Goal: Task Accomplishment & Management: Use online tool/utility

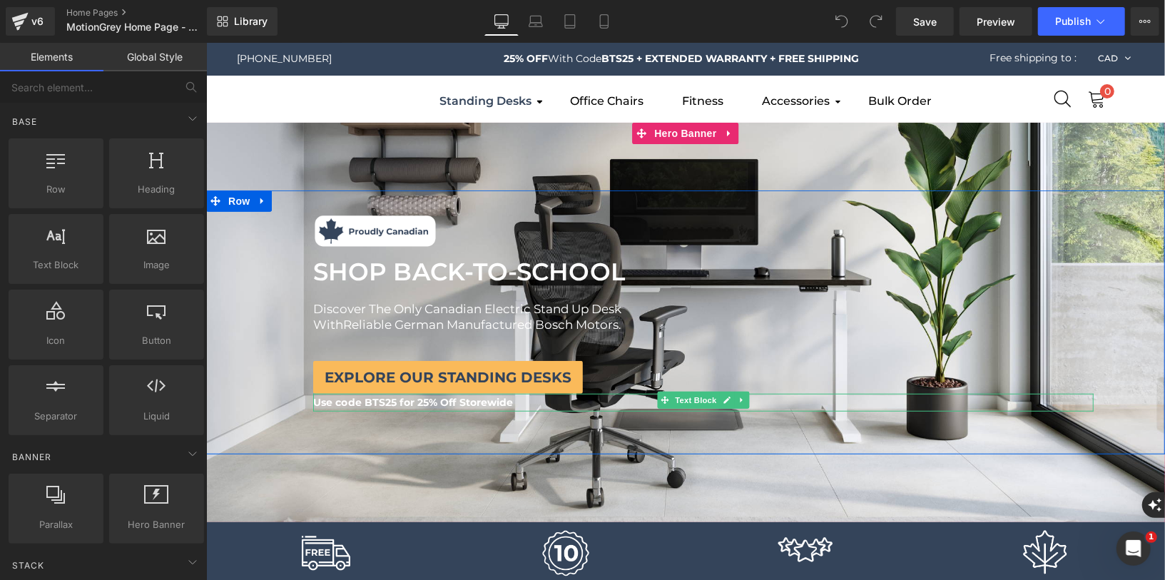
click at [454, 399] on b "Use code BTS25 for 25% Off Storewide" at bounding box center [412, 401] width 200 height 13
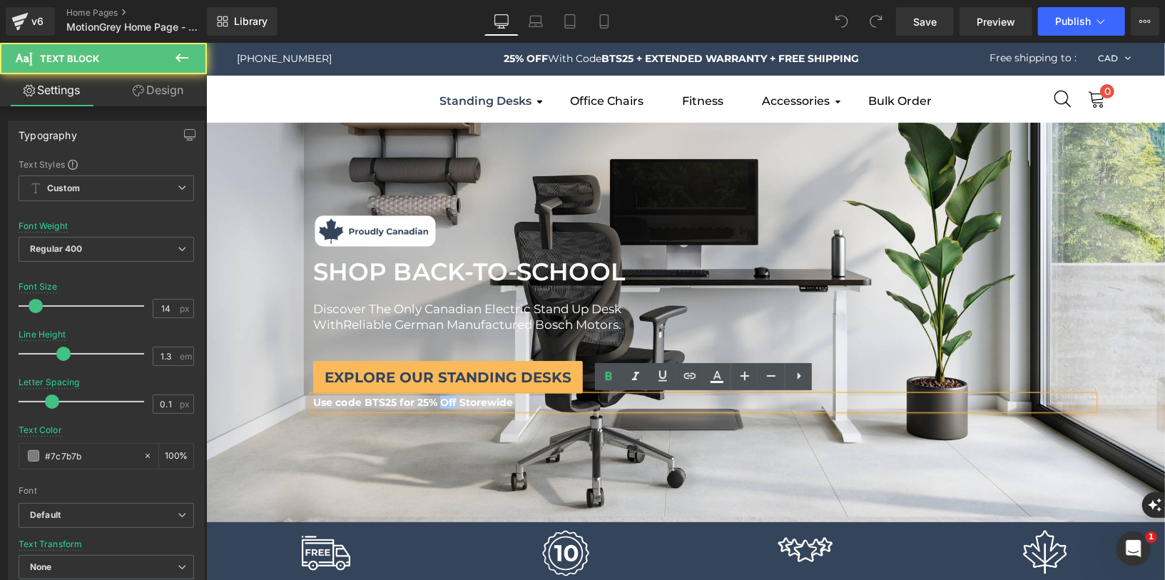
click at [454, 399] on b "Use code BTS25 for 25% Off Storewide" at bounding box center [412, 401] width 200 height 13
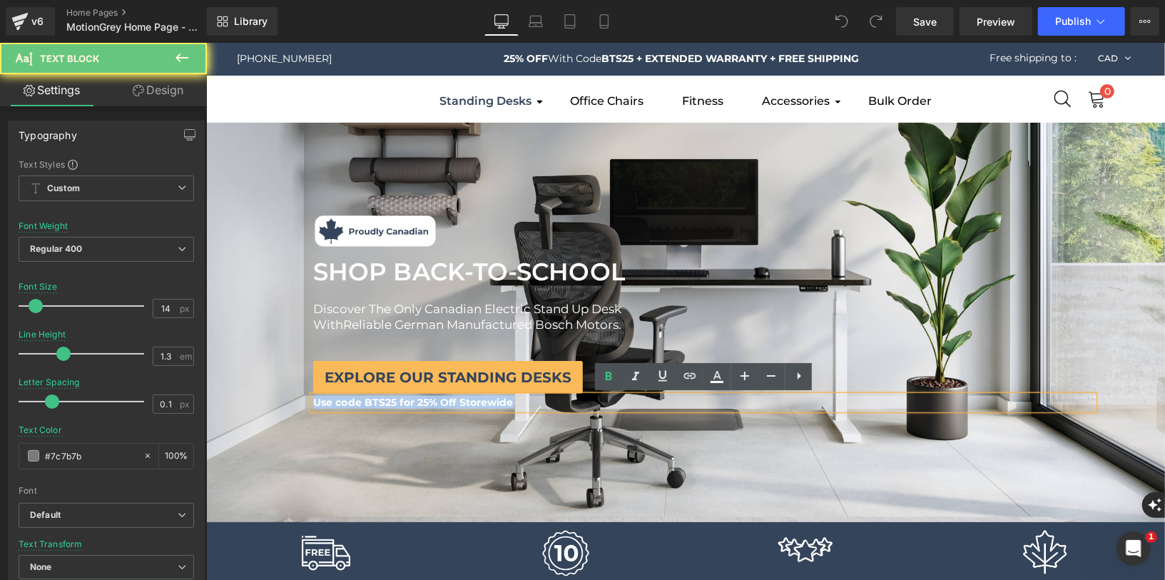
click at [454, 399] on b "Use code BTS25 for 25% Off Storewide" at bounding box center [412, 401] width 200 height 13
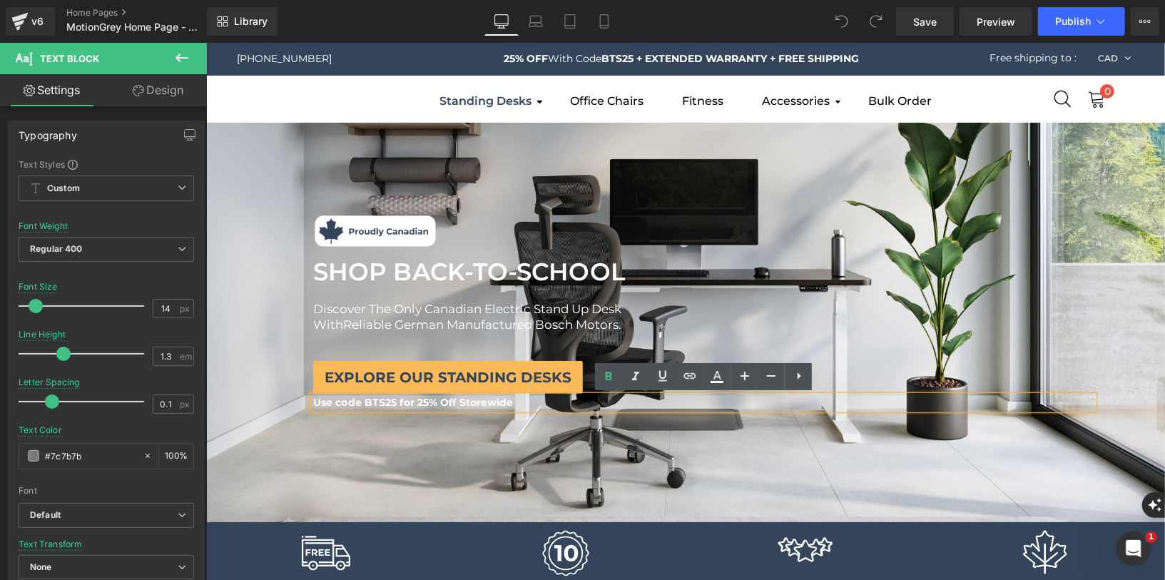
click at [427, 397] on b "Use code BTS25 for 25% Off Storewide" at bounding box center [412, 401] width 200 height 13
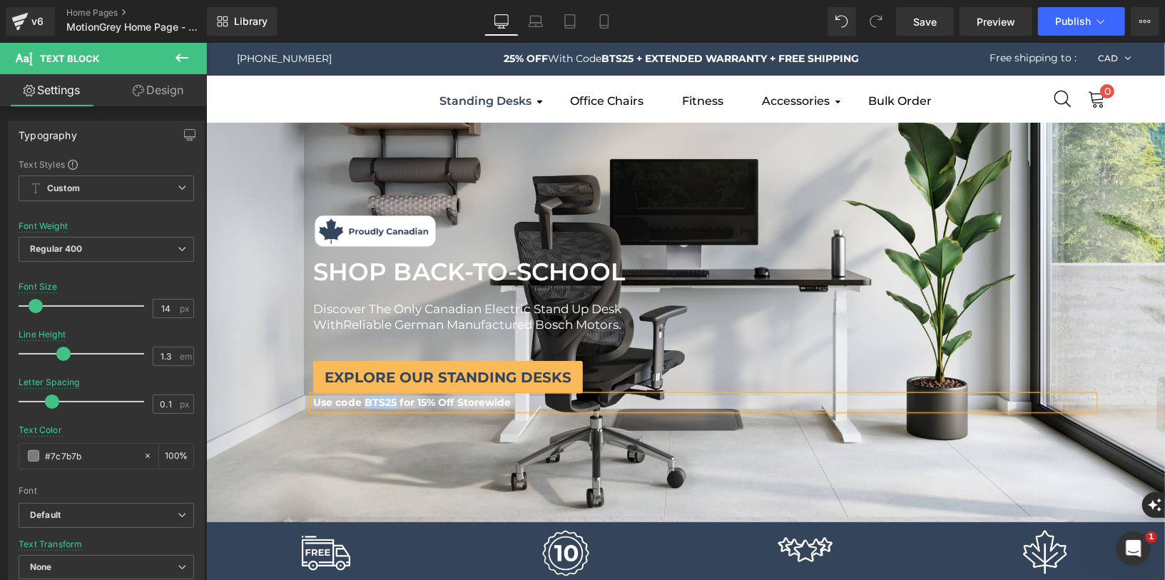
drag, startPoint x: 396, startPoint y: 404, endPoint x: 366, endPoint y: 403, distance: 30.0
click at [366, 403] on b "Use code BTS25 for 15% Off Storewide" at bounding box center [411, 401] width 198 height 13
click at [337, 466] on div at bounding box center [684, 321] width 959 height 399
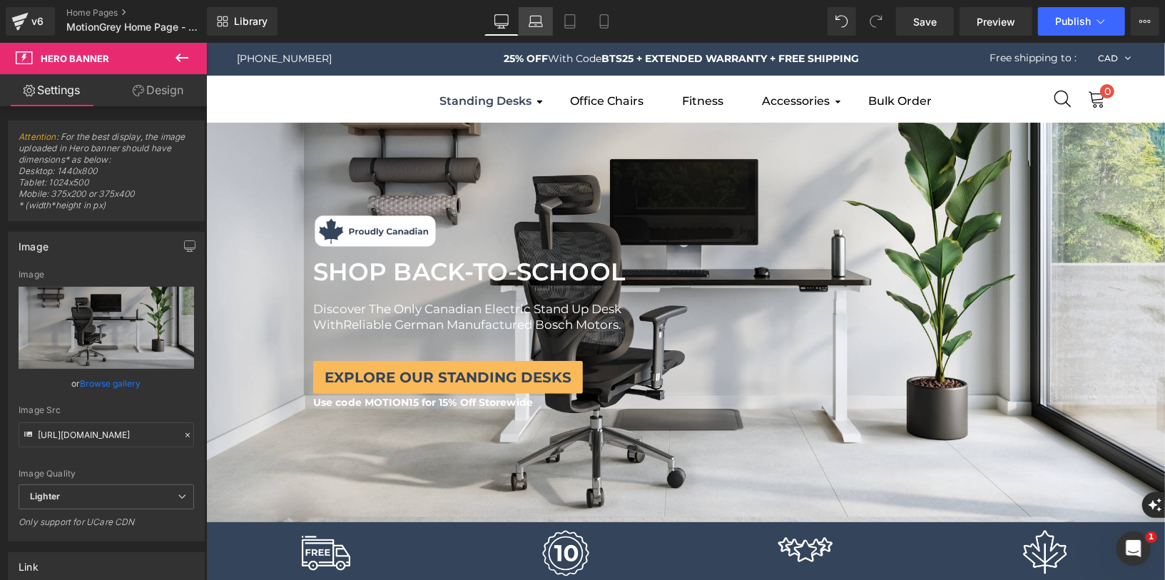
click at [541, 18] on icon at bounding box center [536, 21] width 14 height 14
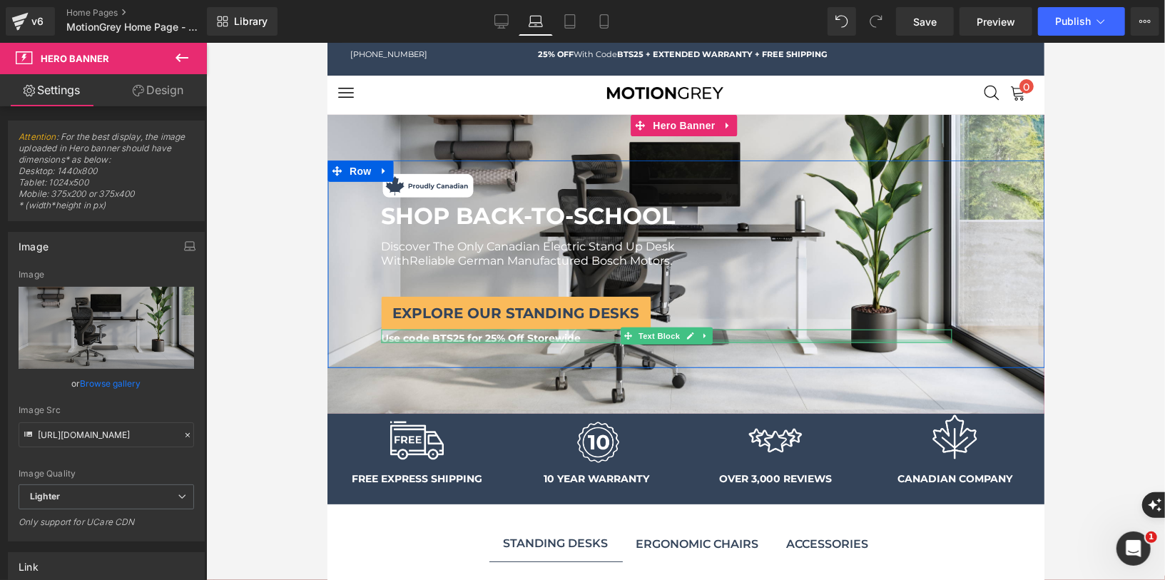
click at [476, 337] on div "Use code BTS25 for 25% Off Storewide Text Block" at bounding box center [665, 335] width 571 height 14
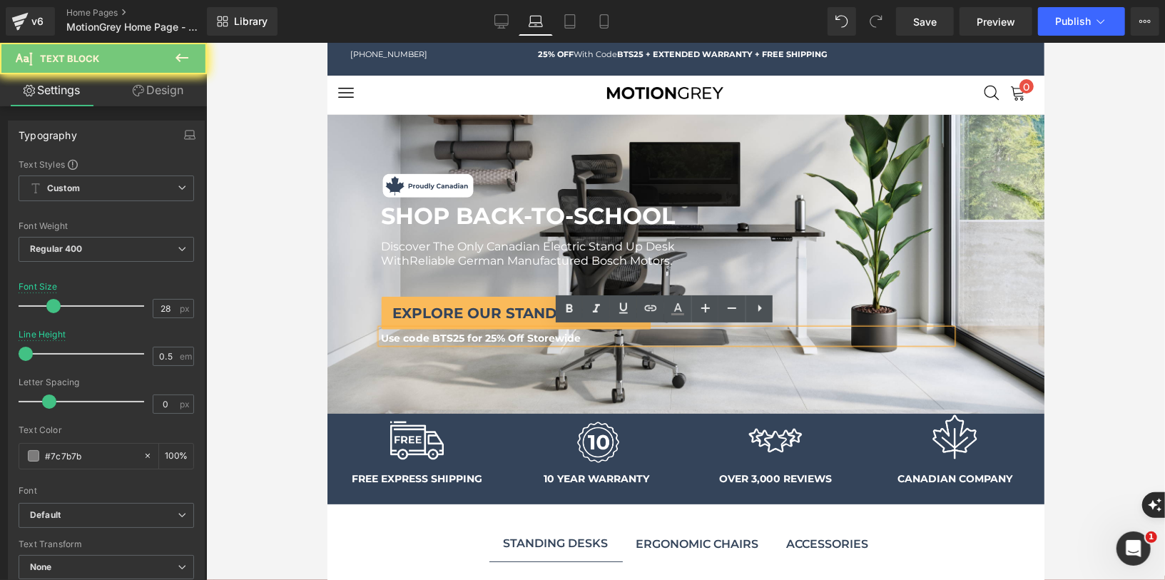
click at [457, 336] on span "Use code BTS25 for 25% Off Storewide" at bounding box center [480, 336] width 200 height 13
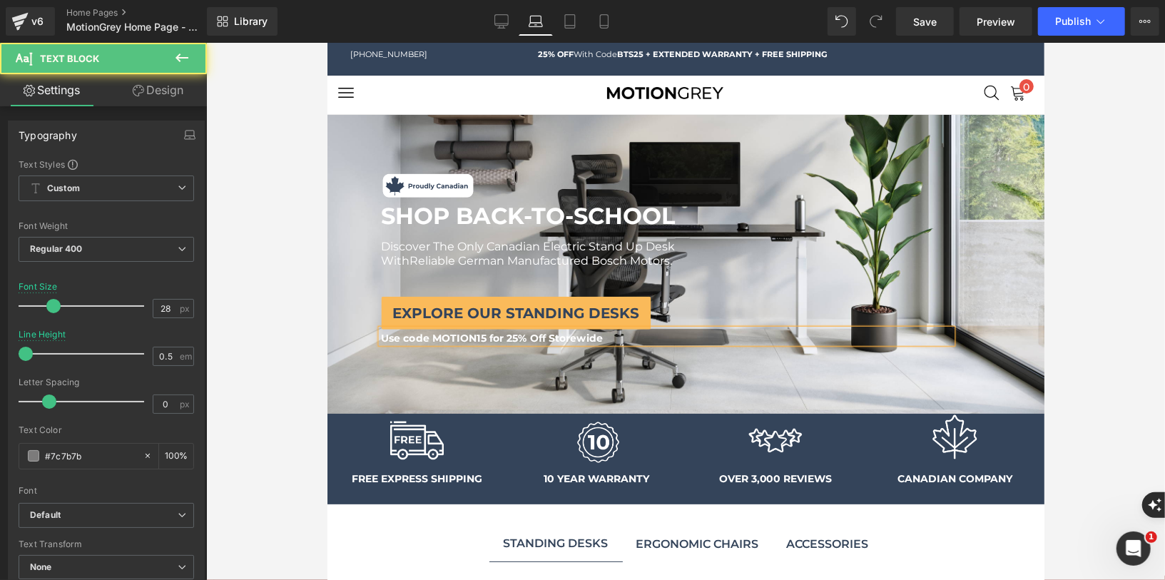
click at [509, 339] on span "Use code MOTION15 for 25% Off Storewide" at bounding box center [491, 336] width 222 height 13
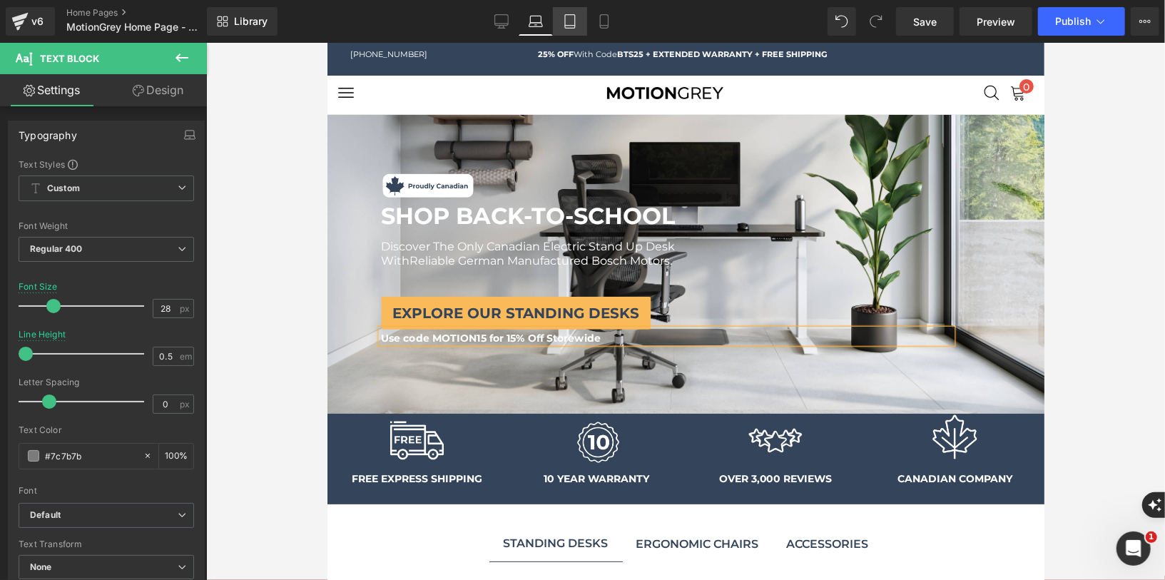
click at [569, 21] on icon at bounding box center [570, 21] width 14 height 14
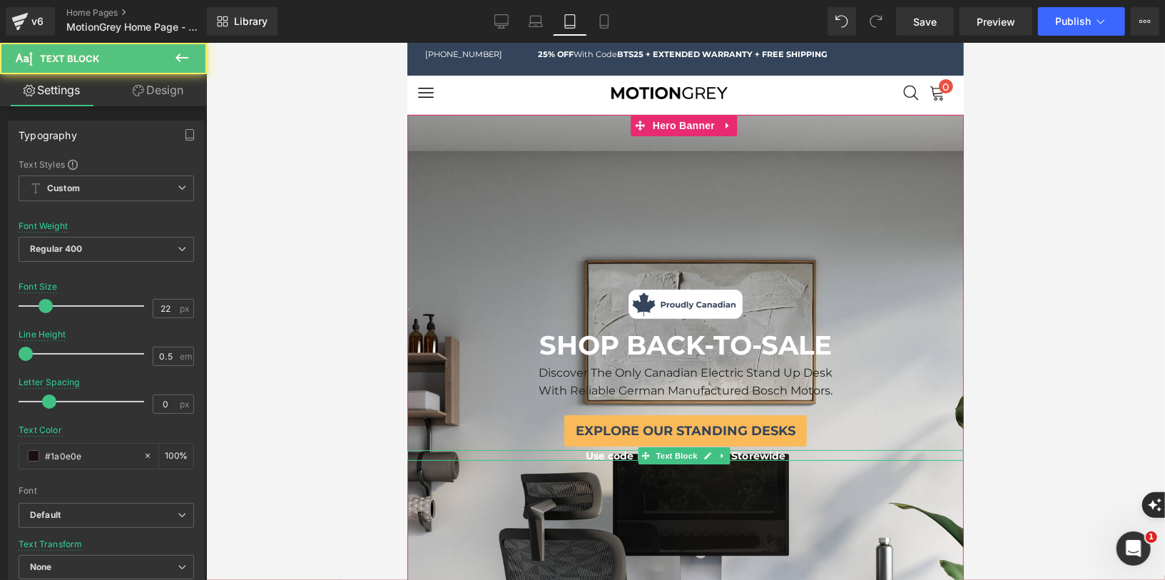
click at [620, 459] on div at bounding box center [685, 459] width 556 height 1
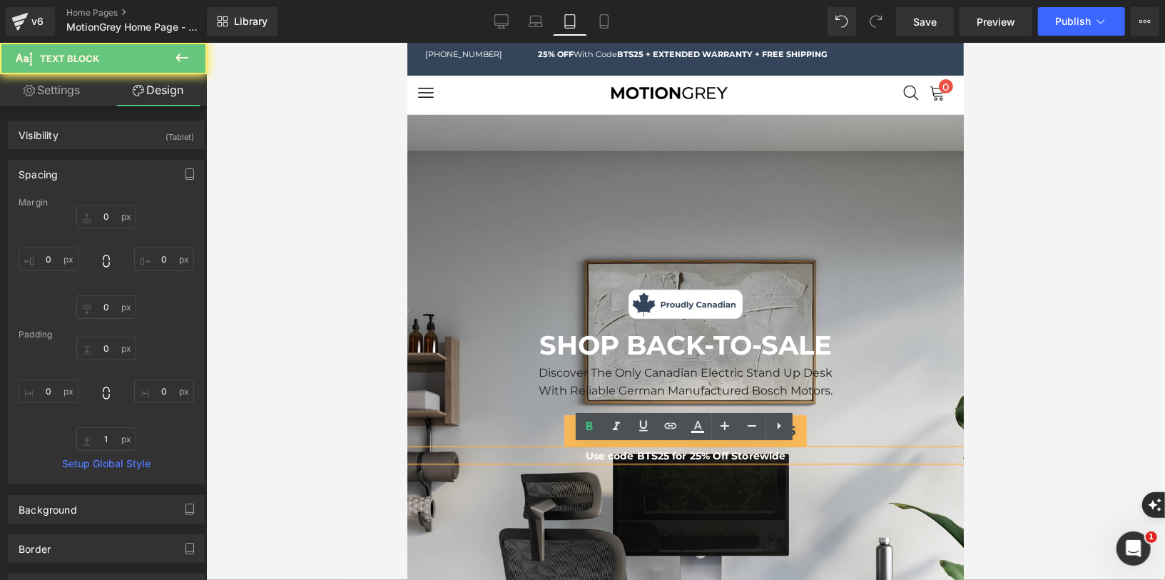
click at [660, 454] on span "Use code BTS25 for 25% Off Storewide" at bounding box center [685, 455] width 200 height 13
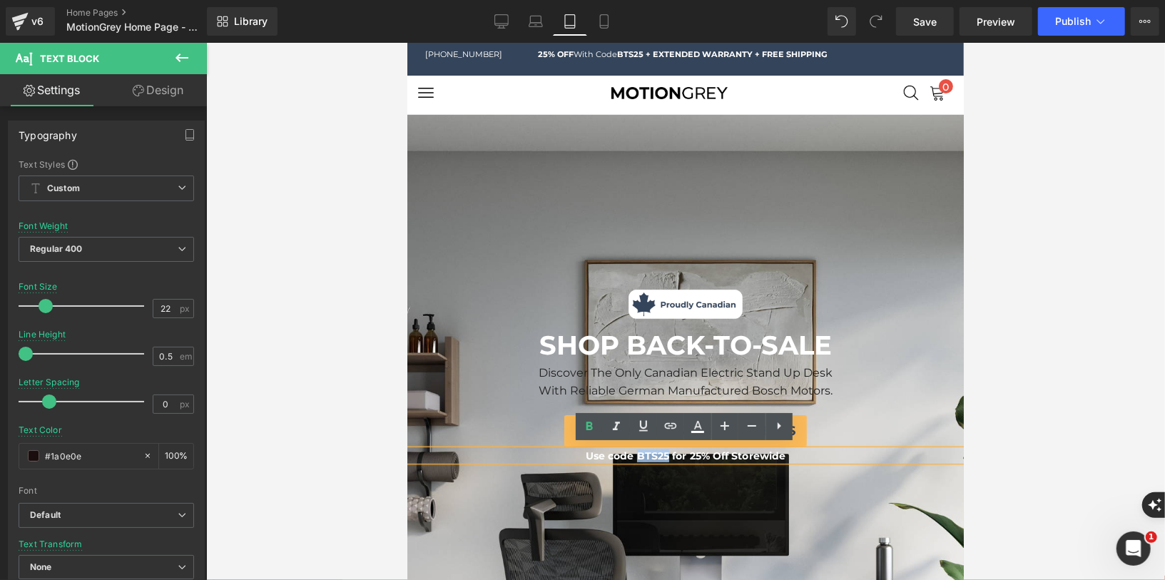
click at [660, 454] on span "Use code BTS25 for 25% Off Storewide" at bounding box center [685, 455] width 200 height 13
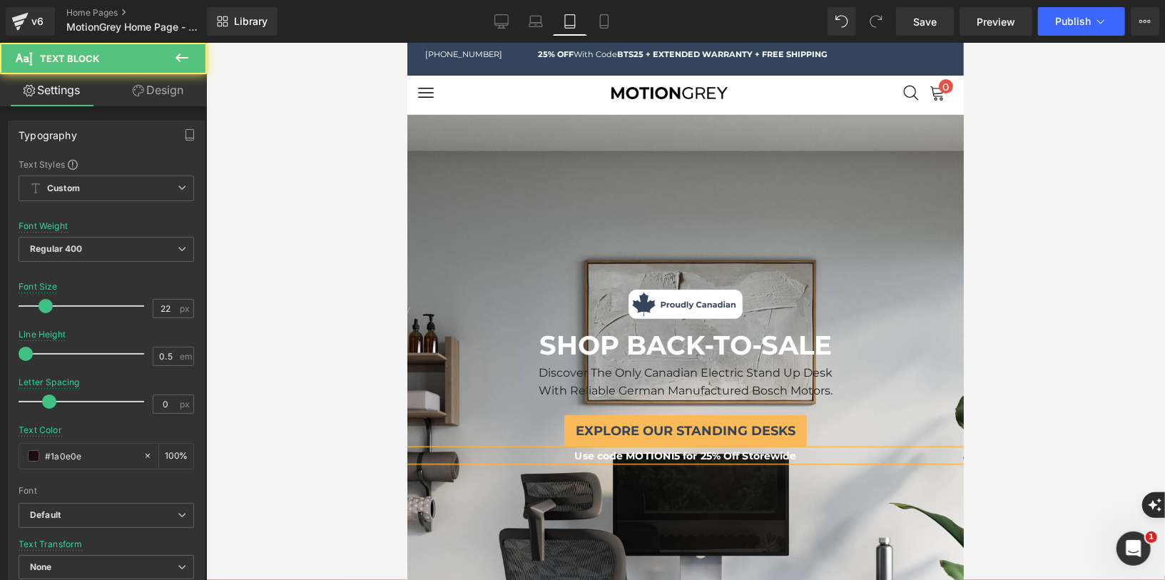
click at [706, 449] on span "Use code MOTION15 for 25% Off Storewide" at bounding box center [685, 455] width 222 height 13
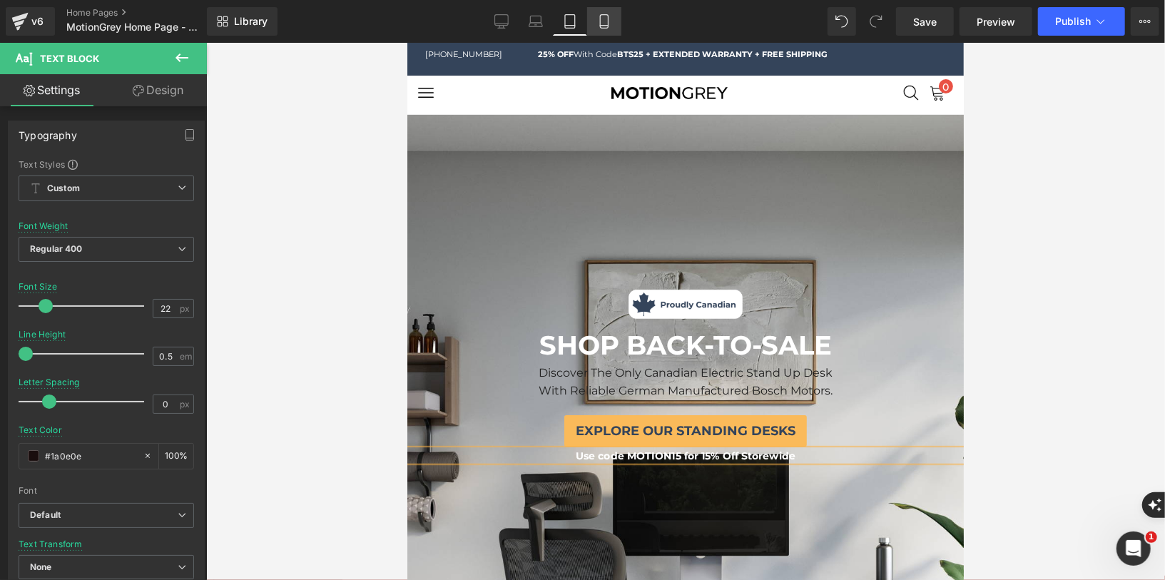
click at [603, 19] on icon at bounding box center [604, 21] width 14 height 14
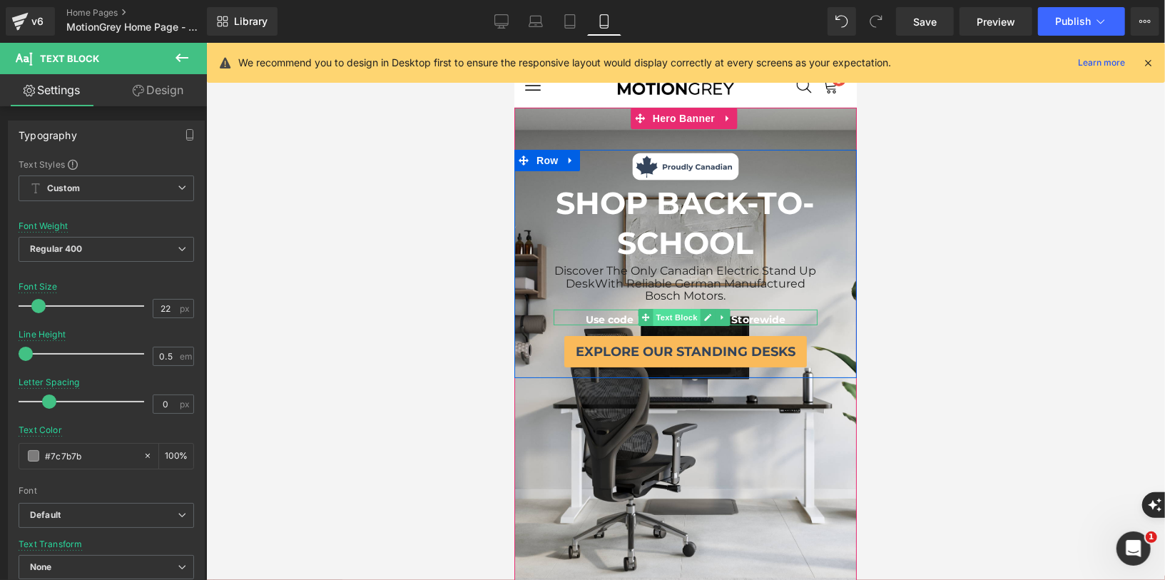
click at [666, 311] on span "Text Block" at bounding box center [675, 316] width 47 height 17
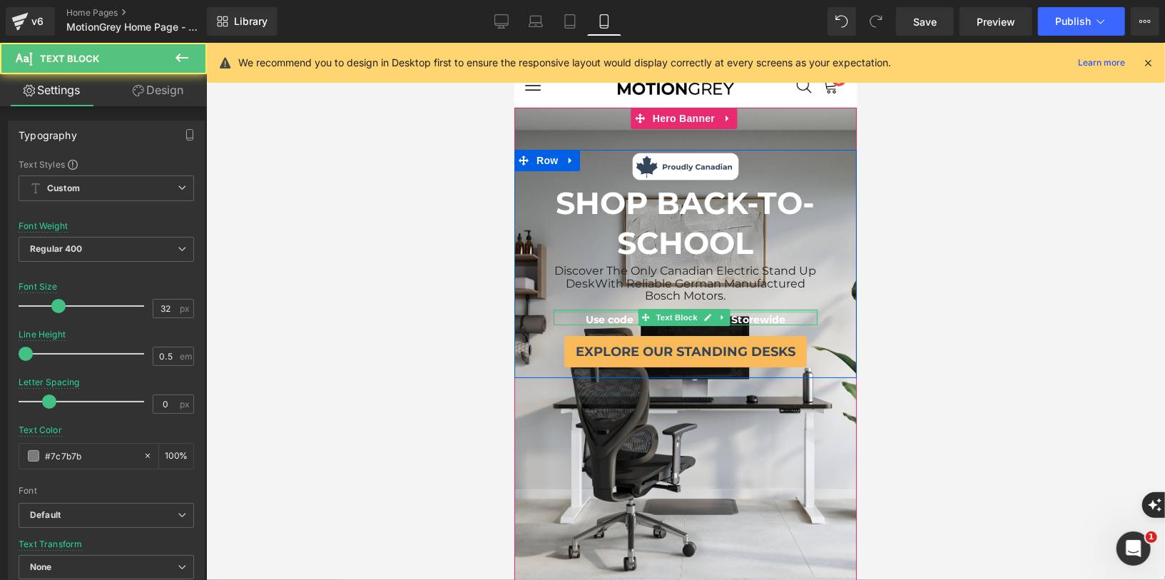
click at [765, 309] on div "Use code BTS25 for 25% Off Storewide Text Block" at bounding box center [685, 317] width 264 height 16
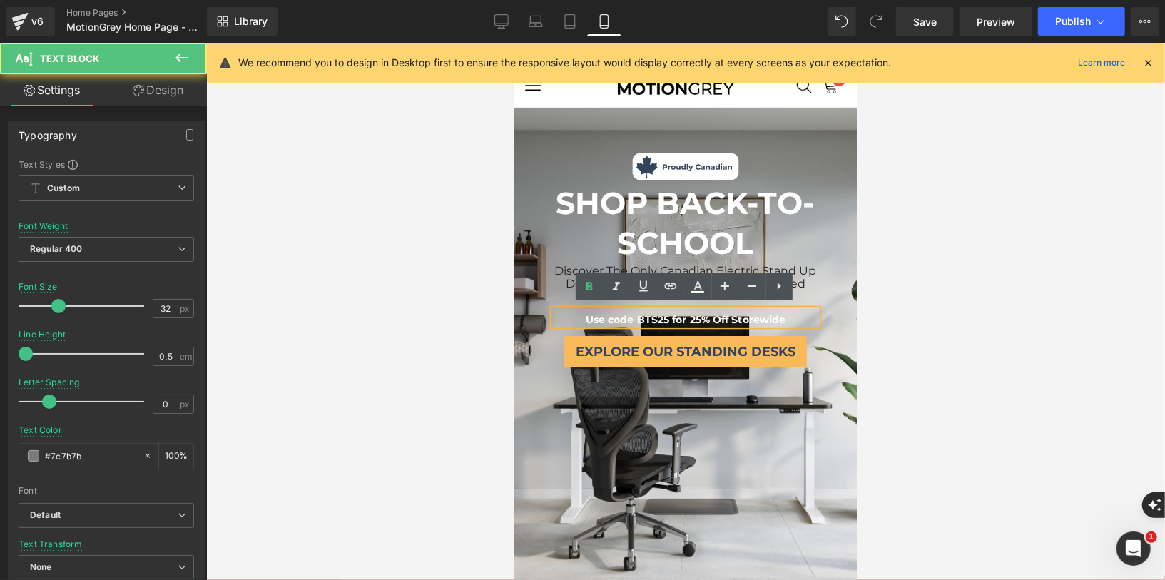
click at [643, 316] on span "Use code BTS25 for 25% Off Storewide" at bounding box center [685, 318] width 200 height 13
click at [661, 315] on span "Use code BTS25 for 25% Off Storewide" at bounding box center [685, 318] width 200 height 13
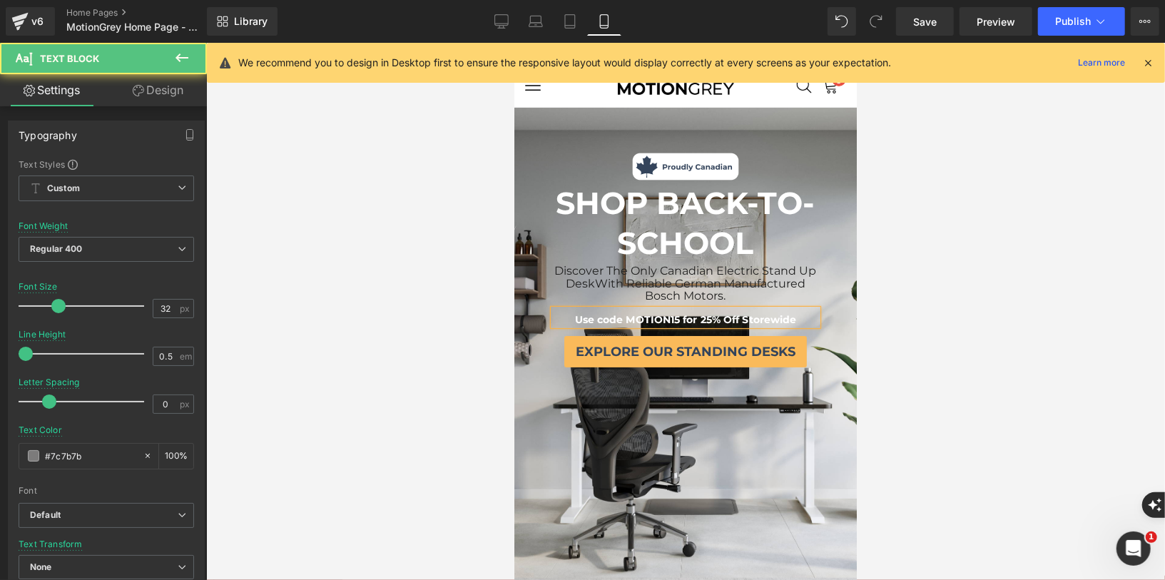
click at [705, 318] on span "Use code MOTION15 for 25% Off Storewide" at bounding box center [685, 318] width 222 height 13
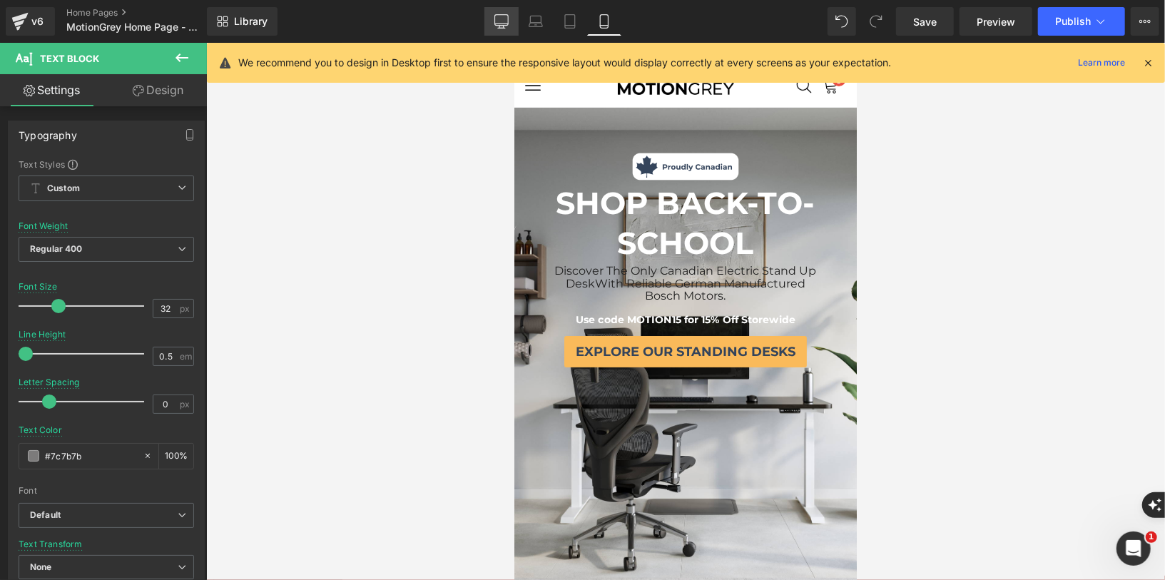
click at [504, 20] on icon at bounding box center [501, 21] width 14 height 14
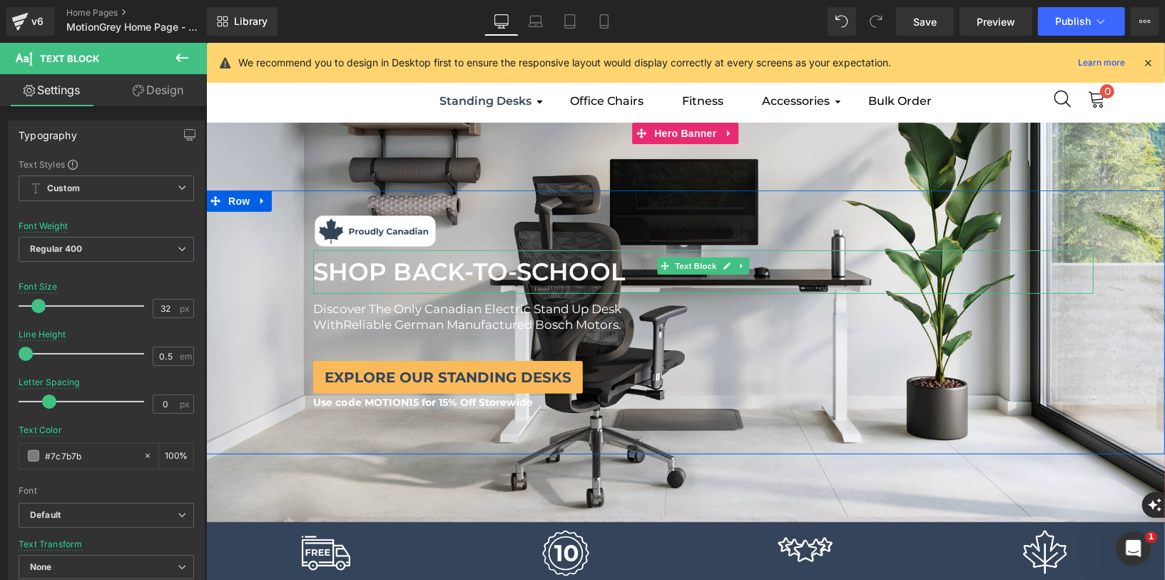
click at [493, 272] on font "SHOP BACK-TO-SCHOOL" at bounding box center [468, 271] width 312 height 30
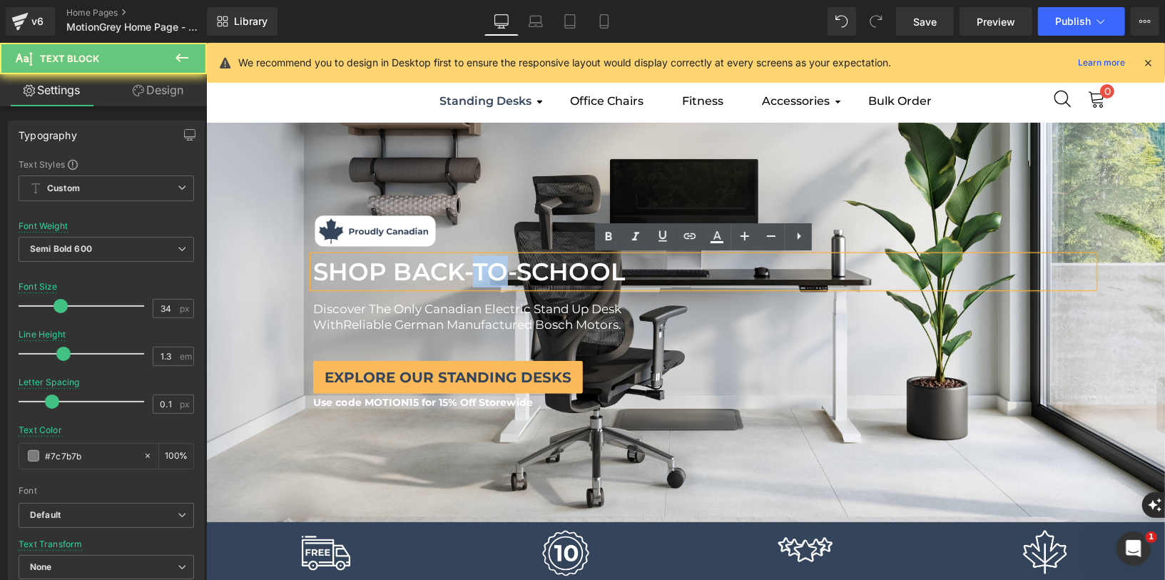
click at [493, 272] on font "SHOP BACK-TO-SCHOOL" at bounding box center [468, 271] width 312 height 30
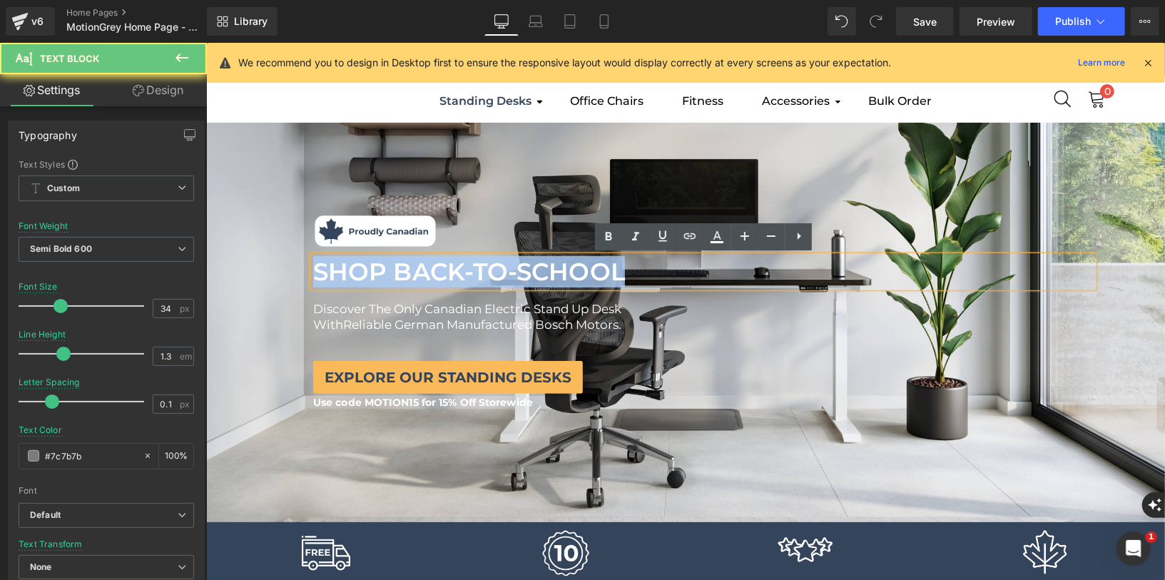
click at [493, 272] on font "SHOP BACK-TO-SCHOOL" at bounding box center [468, 271] width 312 height 30
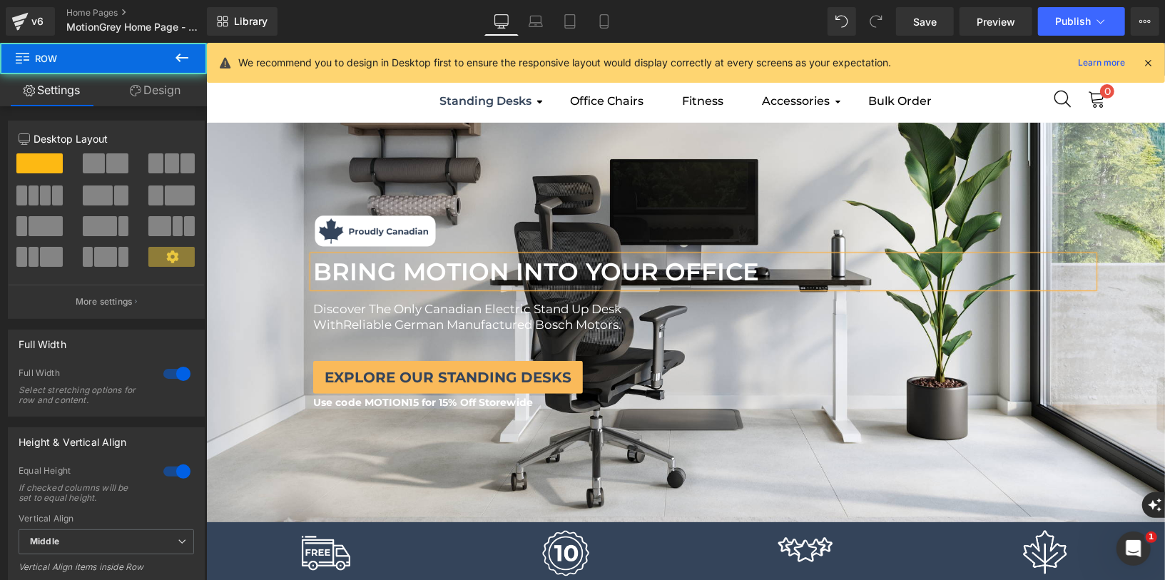
click at [618, 350] on div "Image Image BRING MOTION INTO YOUR OFFICE Text Block SHOP BACK-TO-SCHOOL Text B…" at bounding box center [702, 311] width 923 height 200
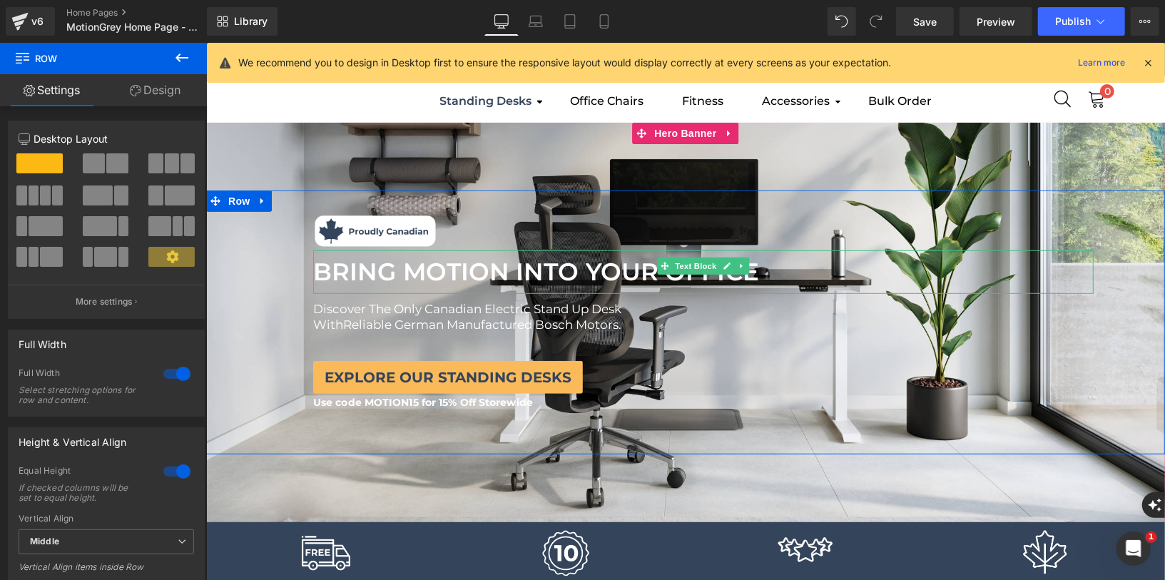
click at [547, 280] on font "BRING MOTION INTO YOUR OFFICE" at bounding box center [535, 271] width 446 height 30
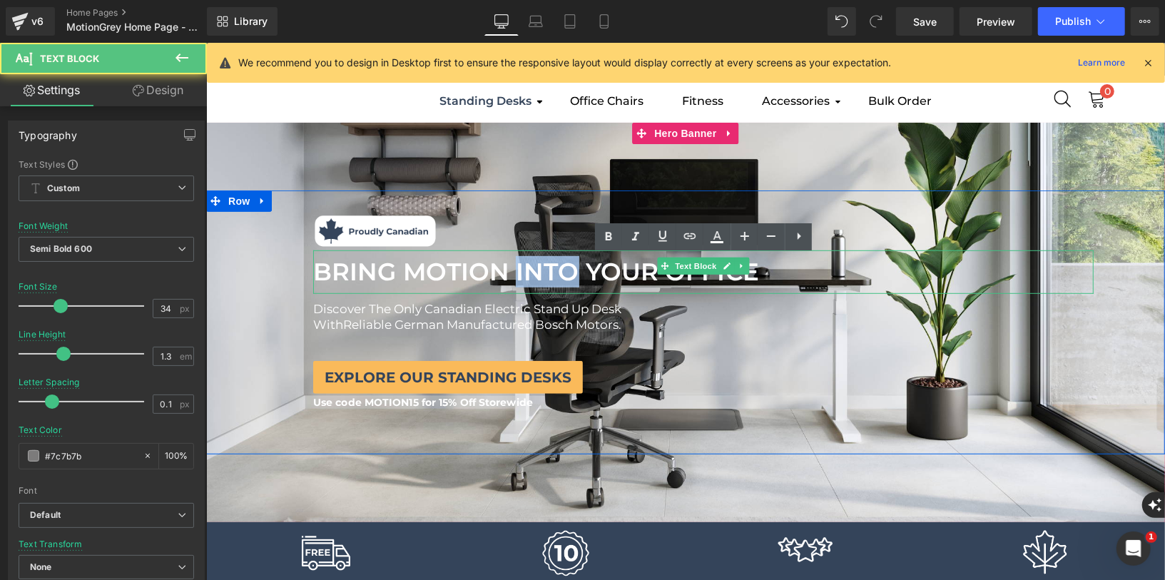
click at [547, 280] on font "BRING MOTION INTO YOUR OFFICE" at bounding box center [535, 271] width 446 height 30
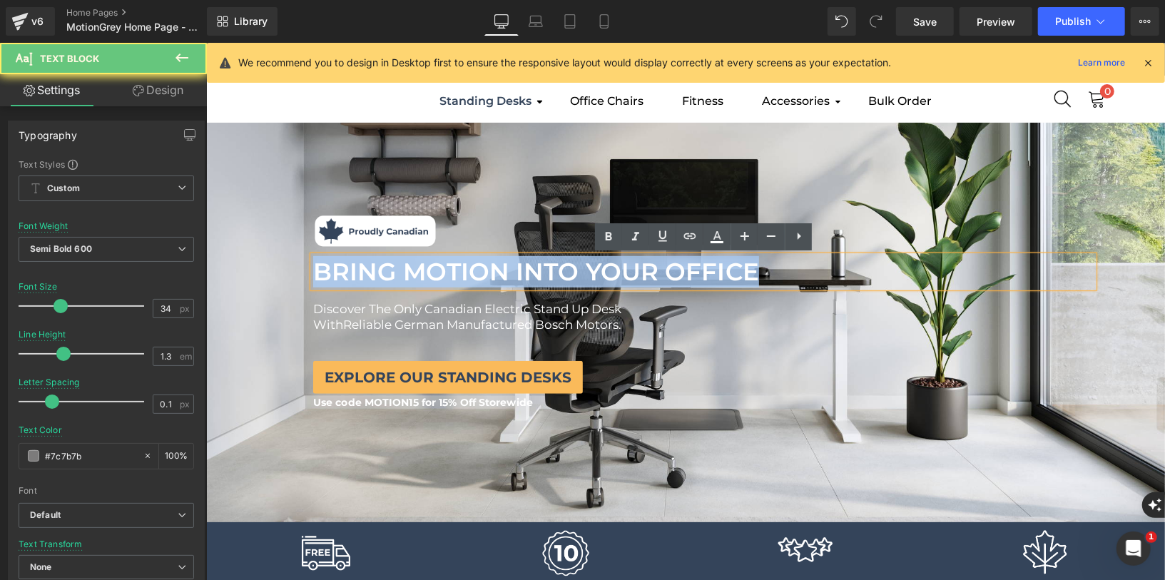
click at [547, 280] on font "BRING MOTION INTO YOUR OFFICE" at bounding box center [535, 271] width 446 height 30
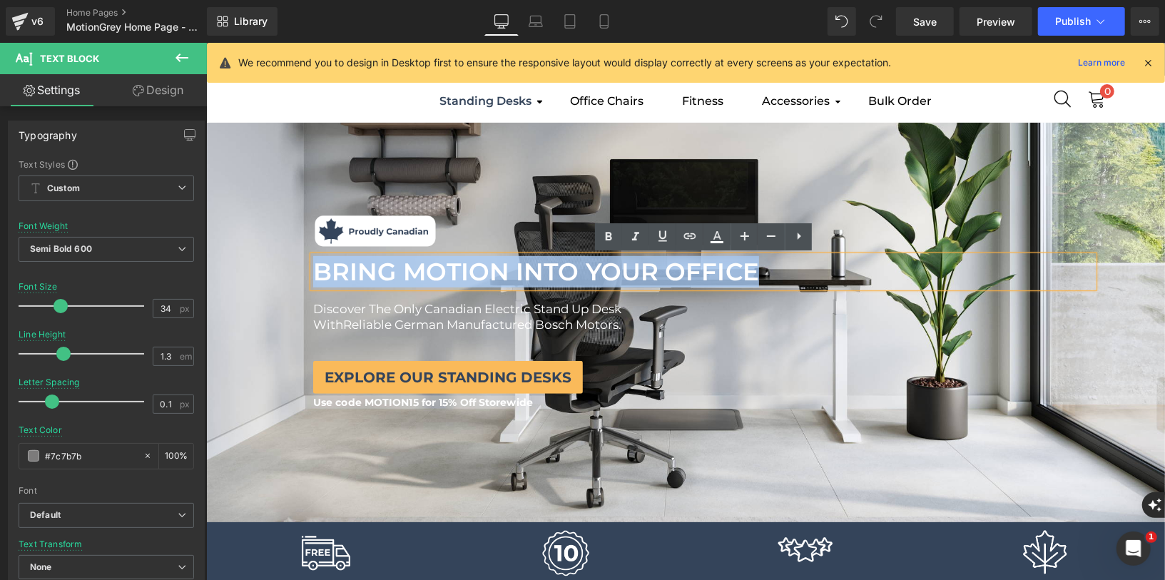
copy font "BRING MOTION INTO YOUR OFFICE"
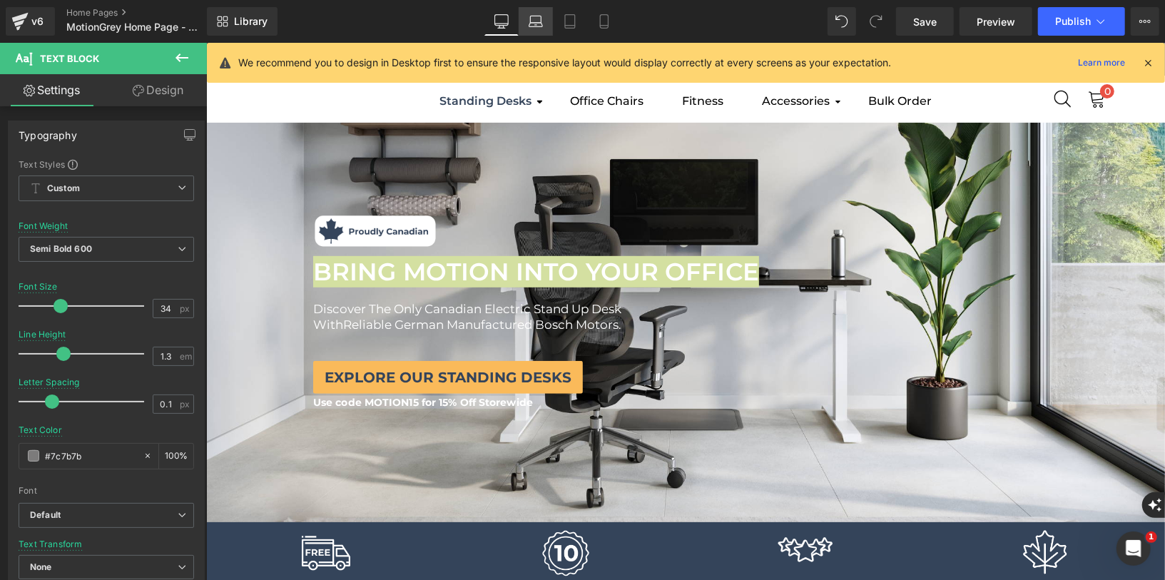
click at [532, 26] on icon at bounding box center [536, 21] width 14 height 14
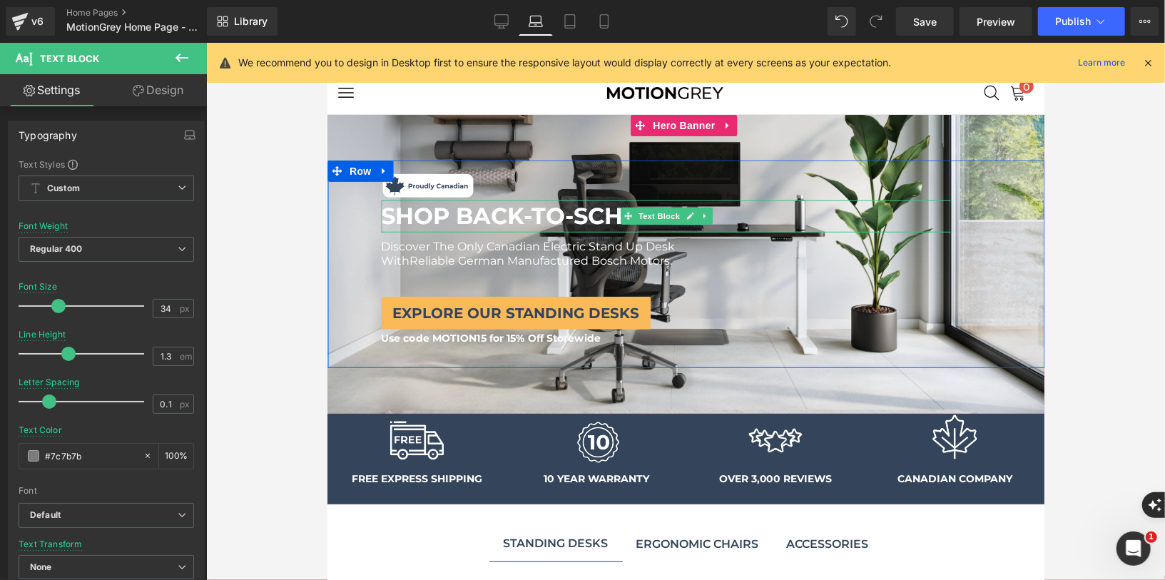
click at [477, 218] on span "SHOP BACK-TO-SCHOOL" at bounding box center [527, 215] width 294 height 28
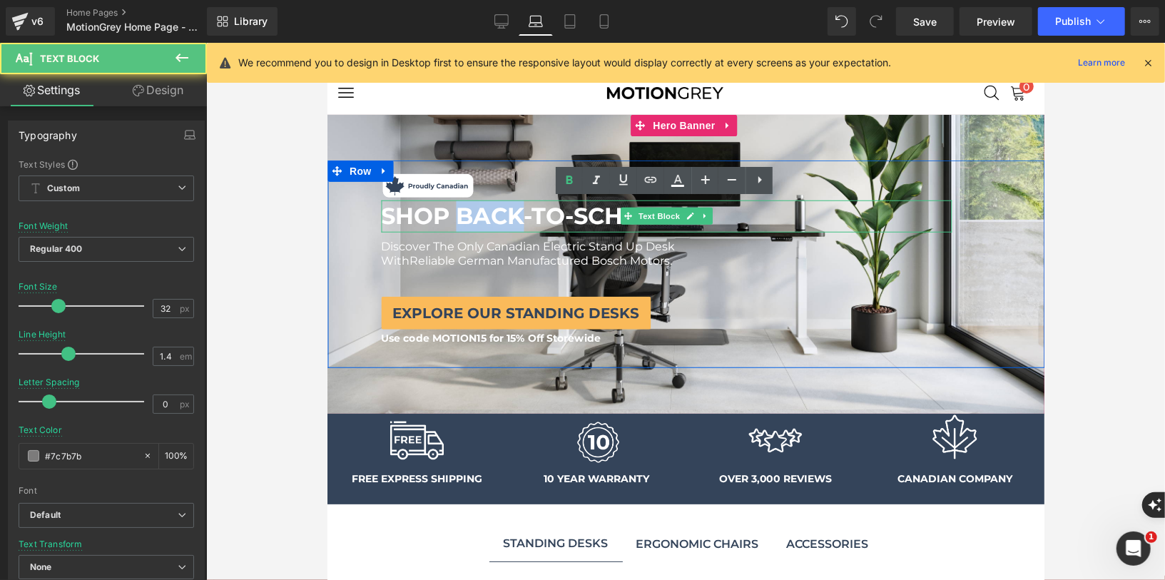
click at [477, 218] on span "SHOP BACK-TO-SCHOOL" at bounding box center [527, 215] width 294 height 28
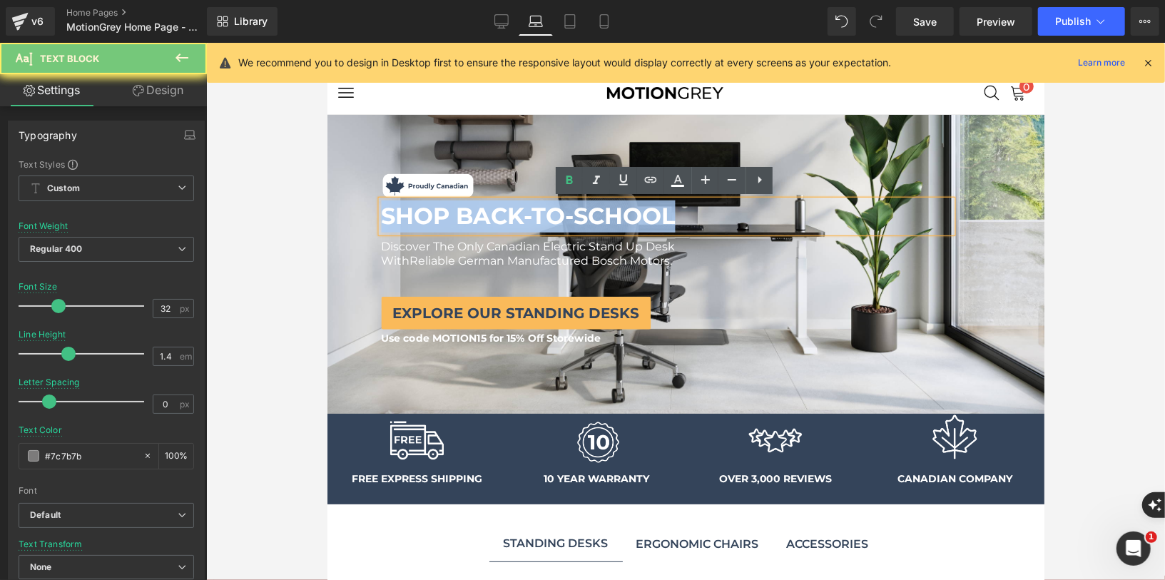
click at [477, 218] on span "SHOP BACK-TO-SCHOOL" at bounding box center [527, 215] width 294 height 28
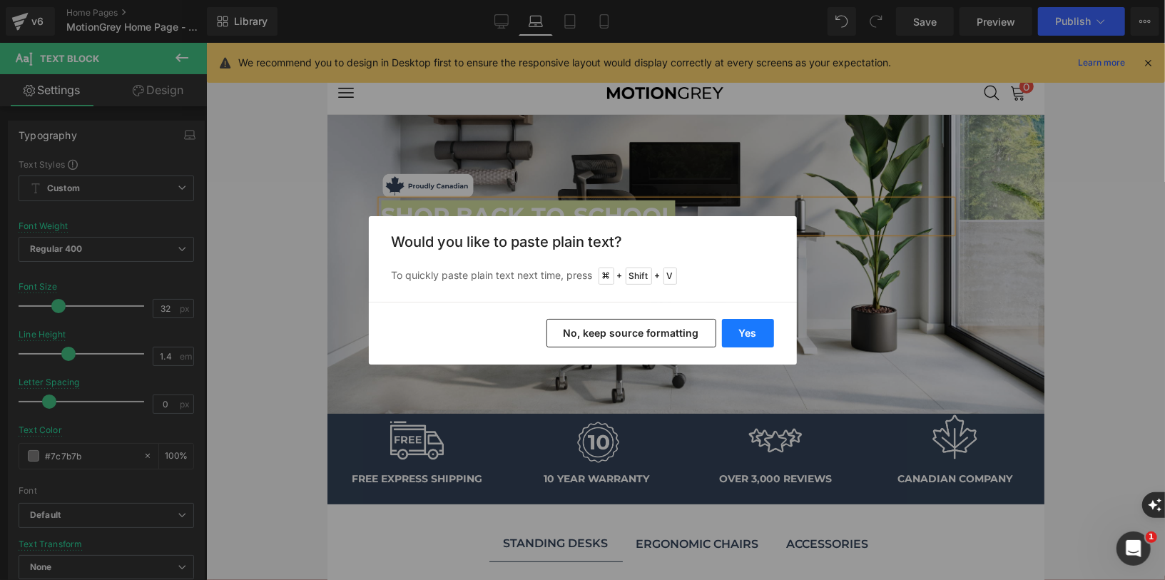
click at [753, 335] on button "Yes" at bounding box center [748, 333] width 52 height 29
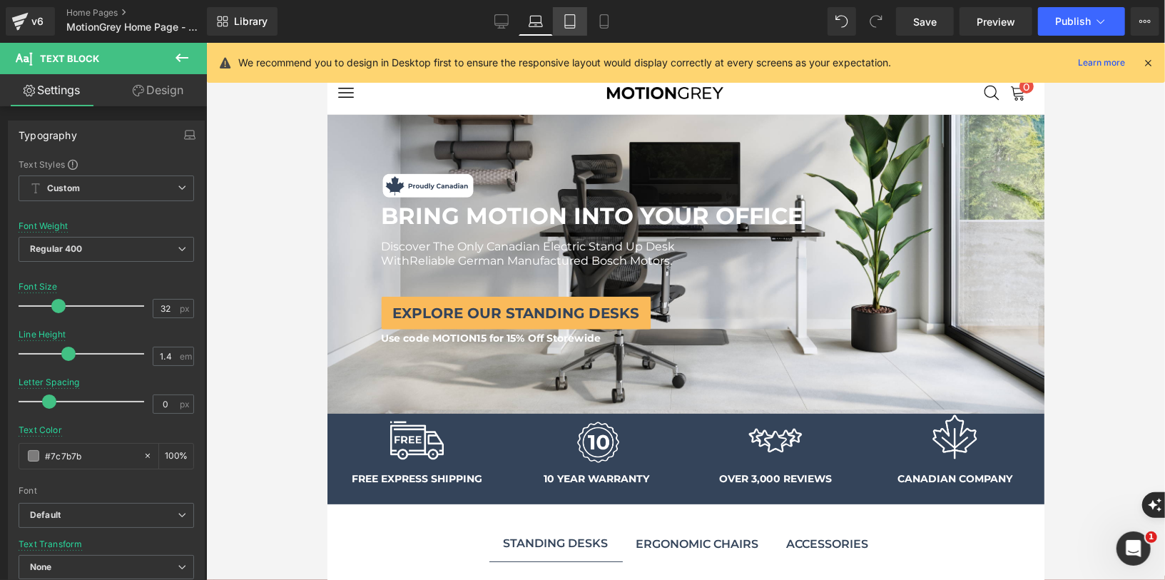
click at [571, 26] on icon at bounding box center [570, 26] width 10 height 0
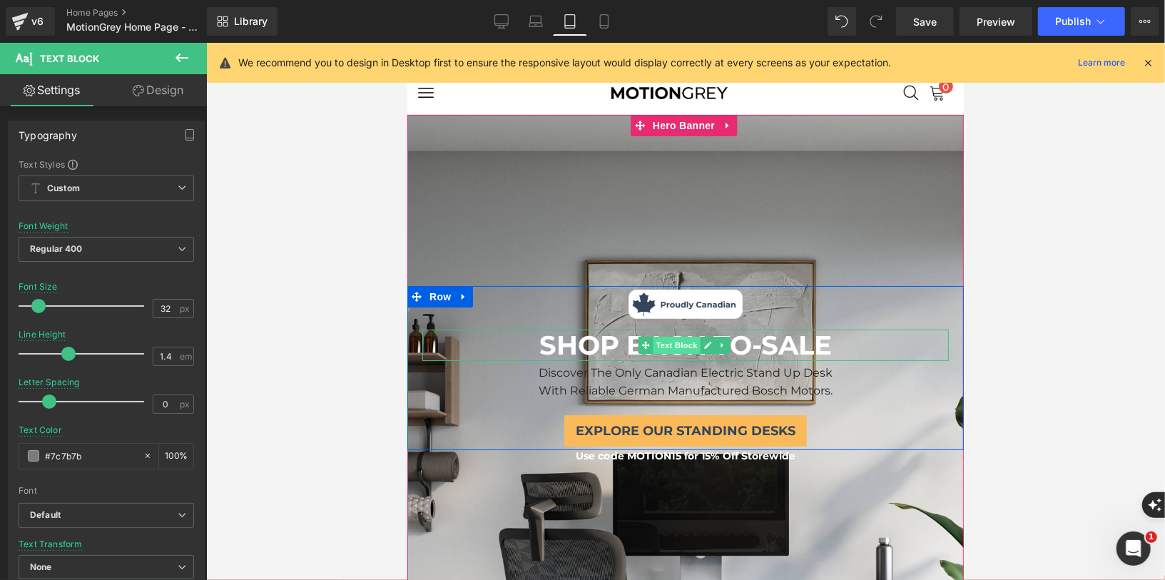
click at [661, 337] on span "Text Block" at bounding box center [675, 344] width 47 height 17
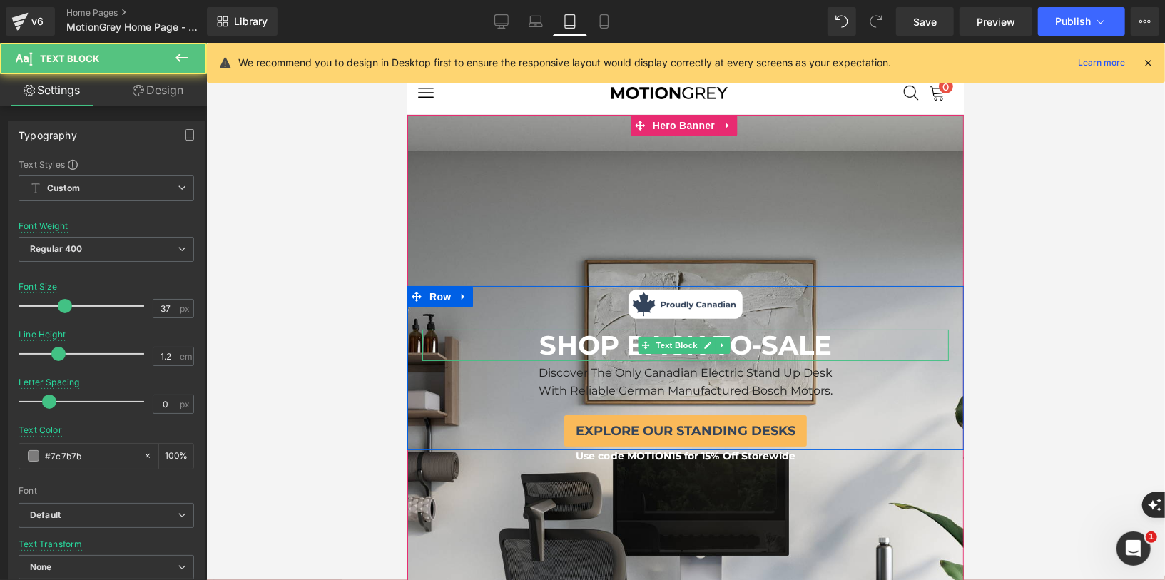
click at [571, 345] on span "SHOP BACK-TO-SALE" at bounding box center [685, 344] width 292 height 32
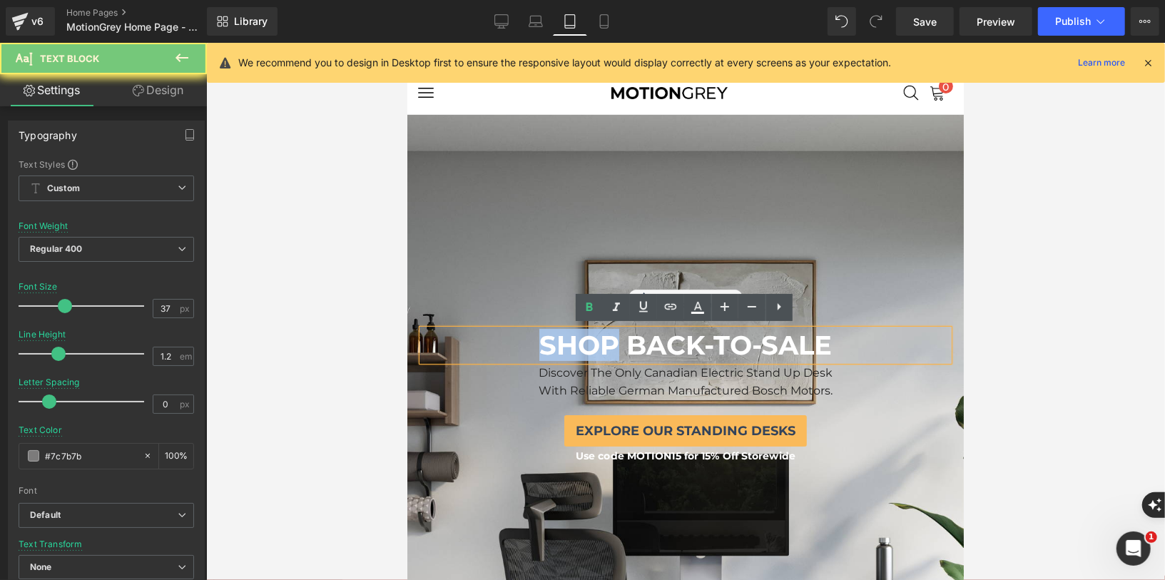
click at [571, 345] on span "SHOP BACK-TO-SALE" at bounding box center [685, 344] width 292 height 32
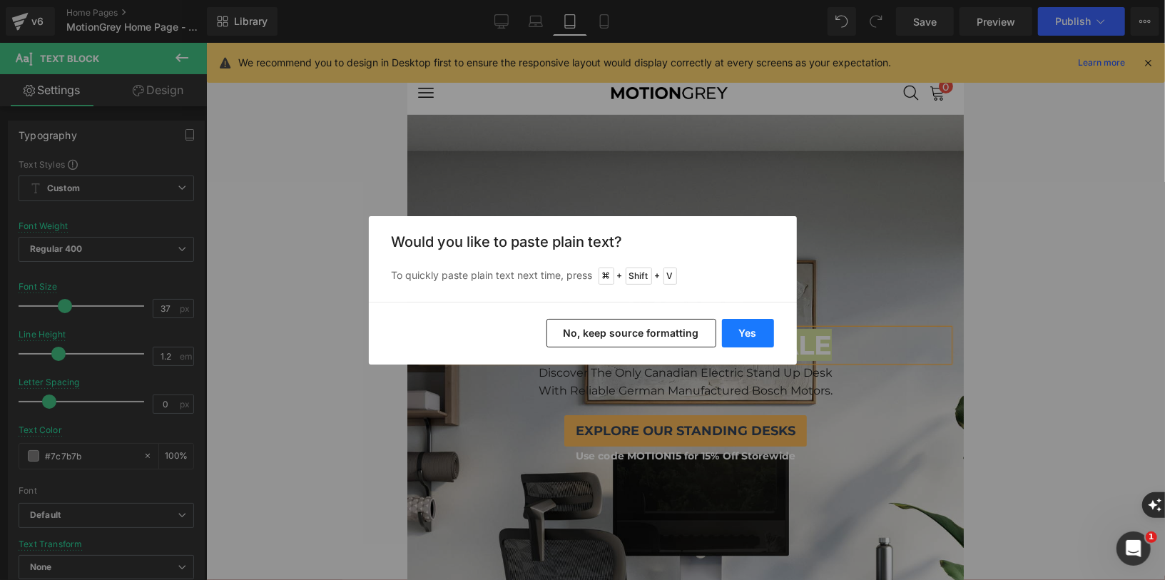
click at [751, 337] on button "Yes" at bounding box center [748, 333] width 52 height 29
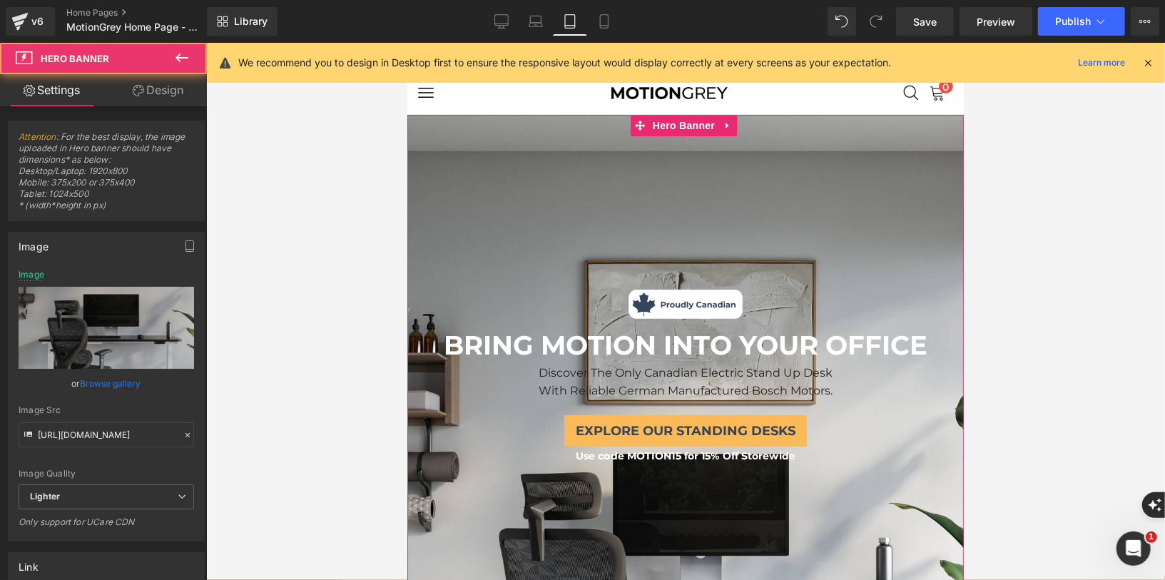
click at [755, 521] on div "Image SHOP BACK-TO-SCHOOL Text Block Discover The Only Canadian Electric Stand …" at bounding box center [685, 559] width 556 height 890
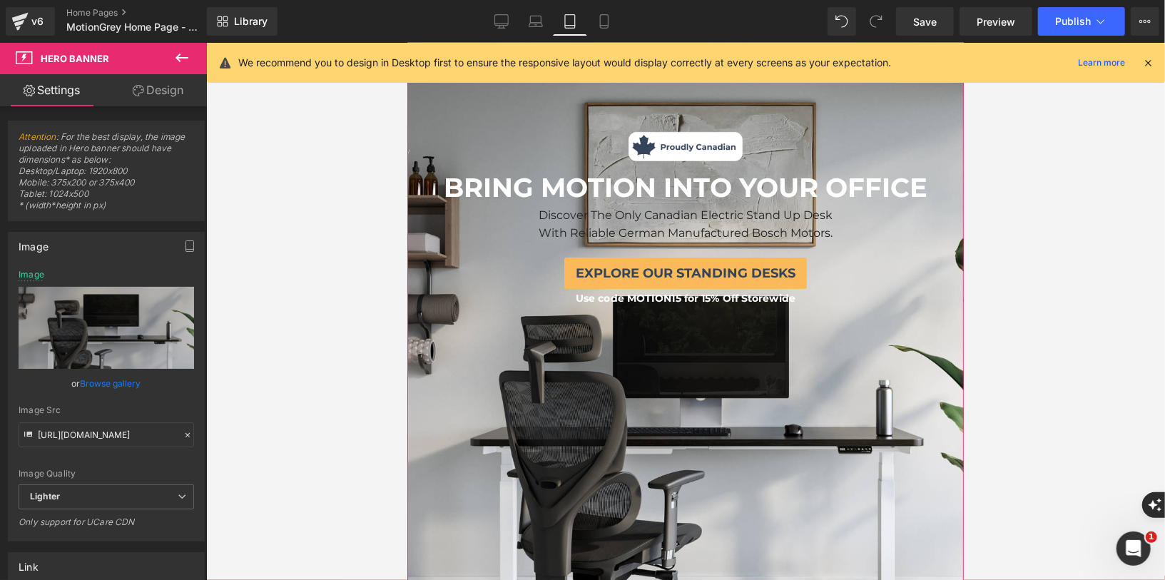
scroll to position [152, 0]
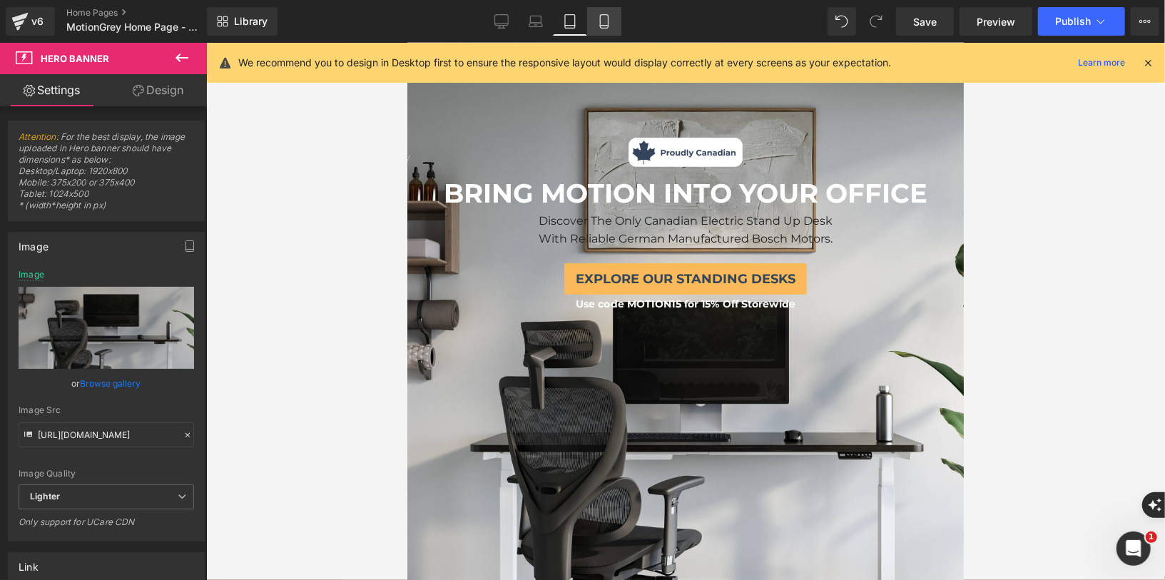
click at [604, 30] on link "Mobile" at bounding box center [604, 21] width 34 height 29
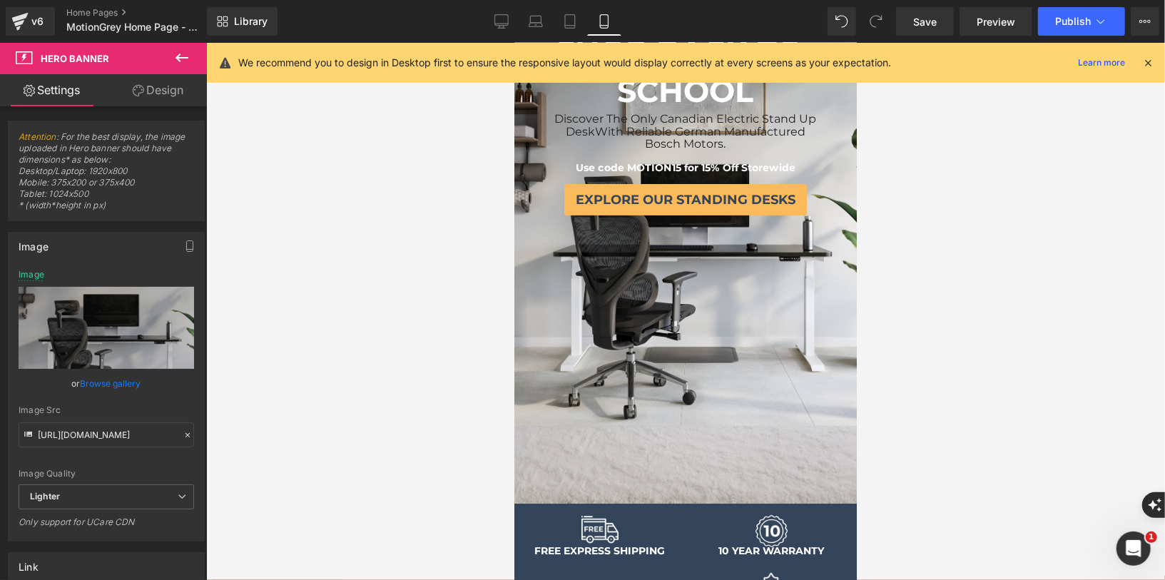
scroll to position [0, 0]
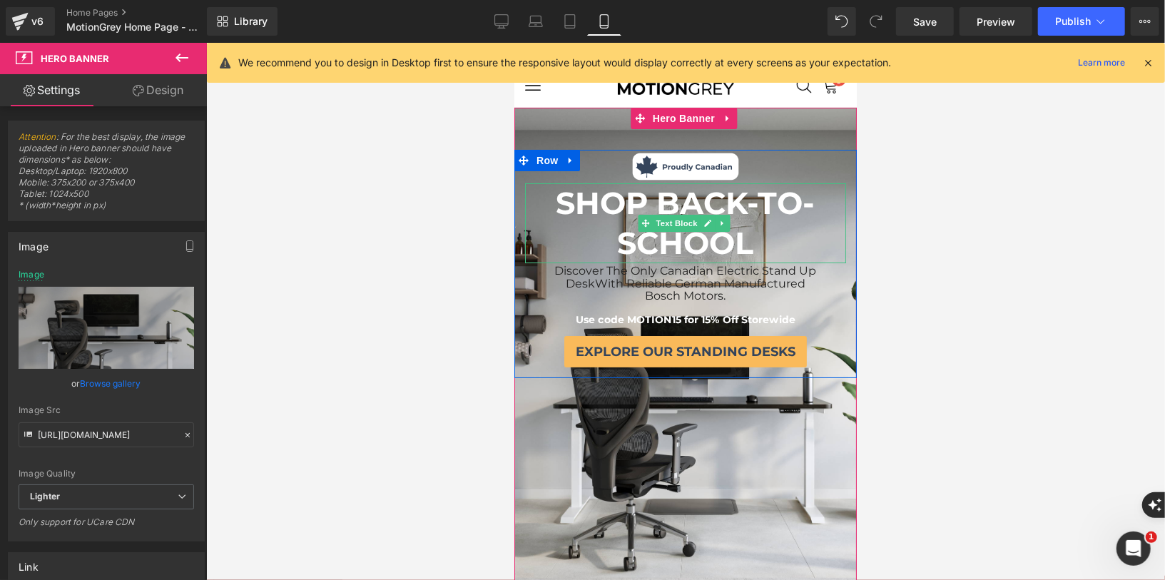
click at [623, 229] on b "SHOP BACK-TO-SCHOOL" at bounding box center [685, 222] width 259 height 78
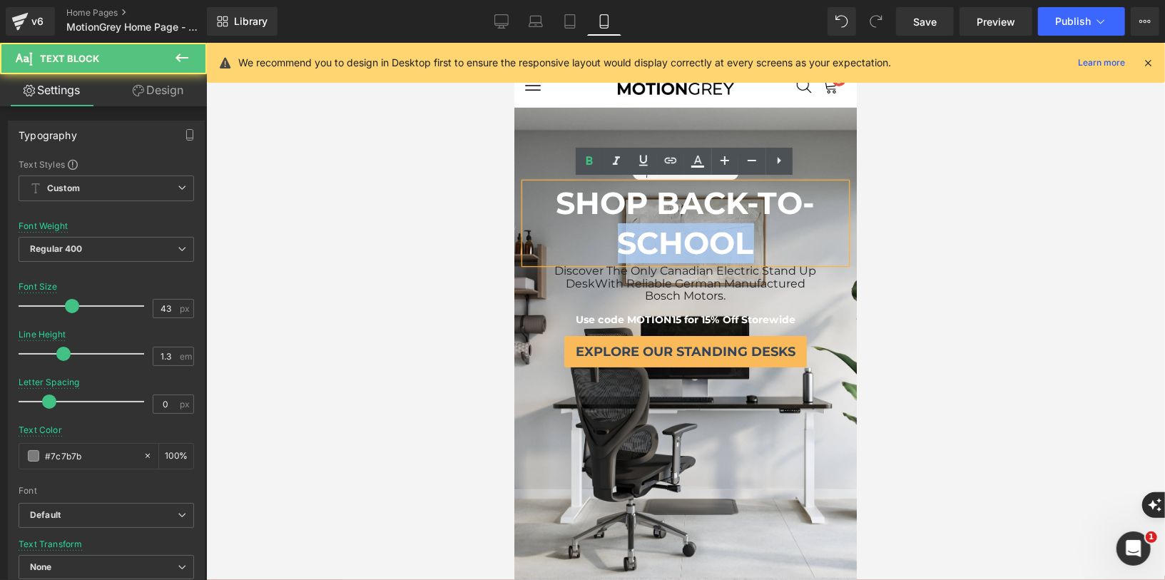
click at [623, 229] on b "SHOP BACK-TO-SCHOOL" at bounding box center [685, 222] width 259 height 78
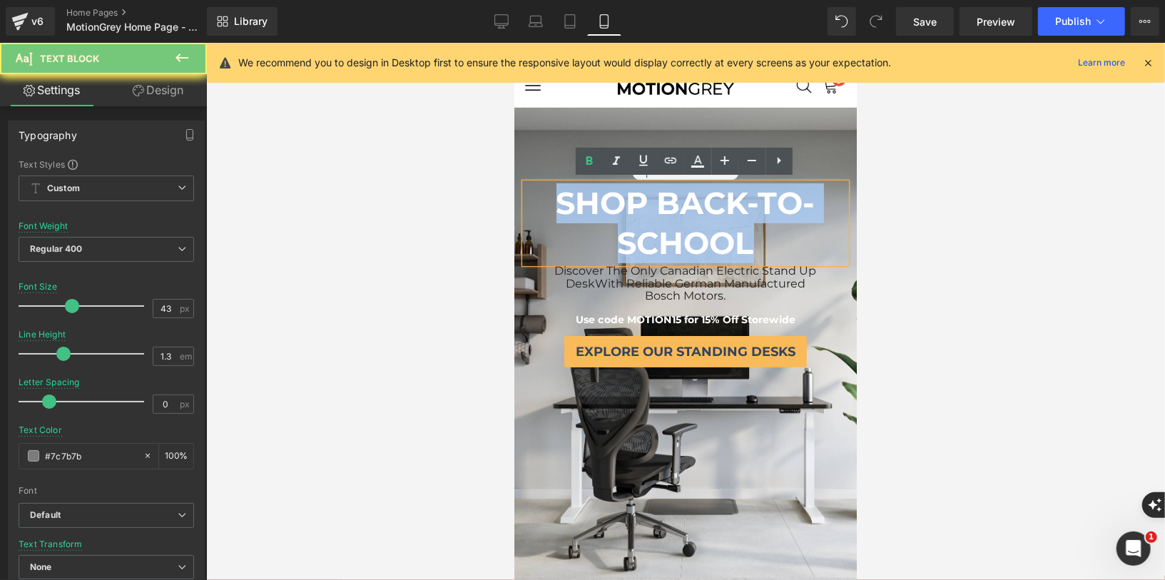
click at [623, 229] on b "SHOP BACK-TO-SCHOOL" at bounding box center [685, 222] width 259 height 78
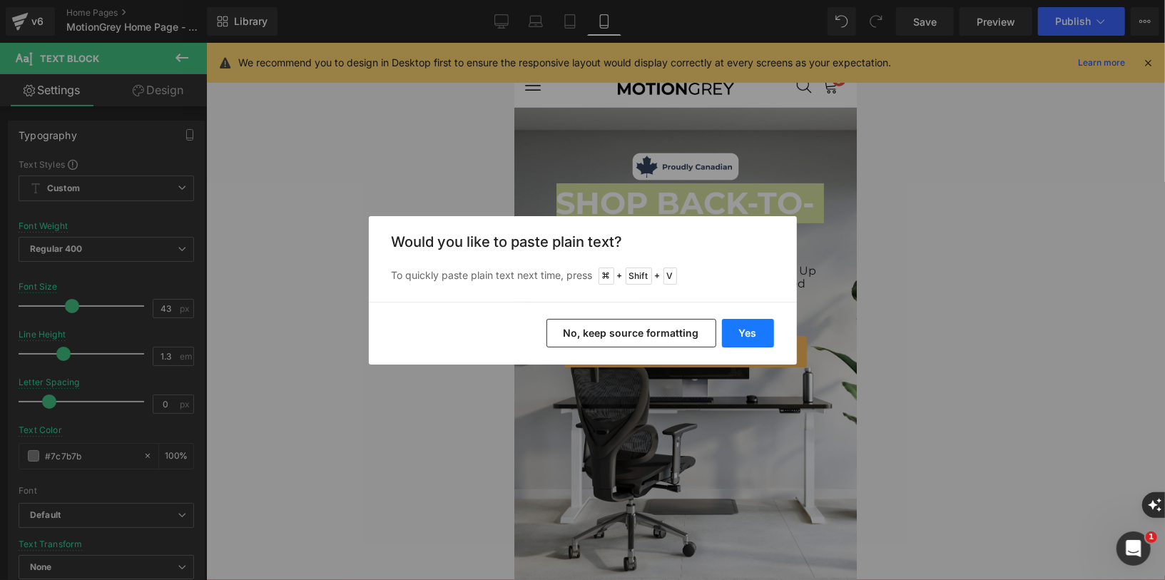
click at [738, 324] on button "Yes" at bounding box center [748, 333] width 52 height 29
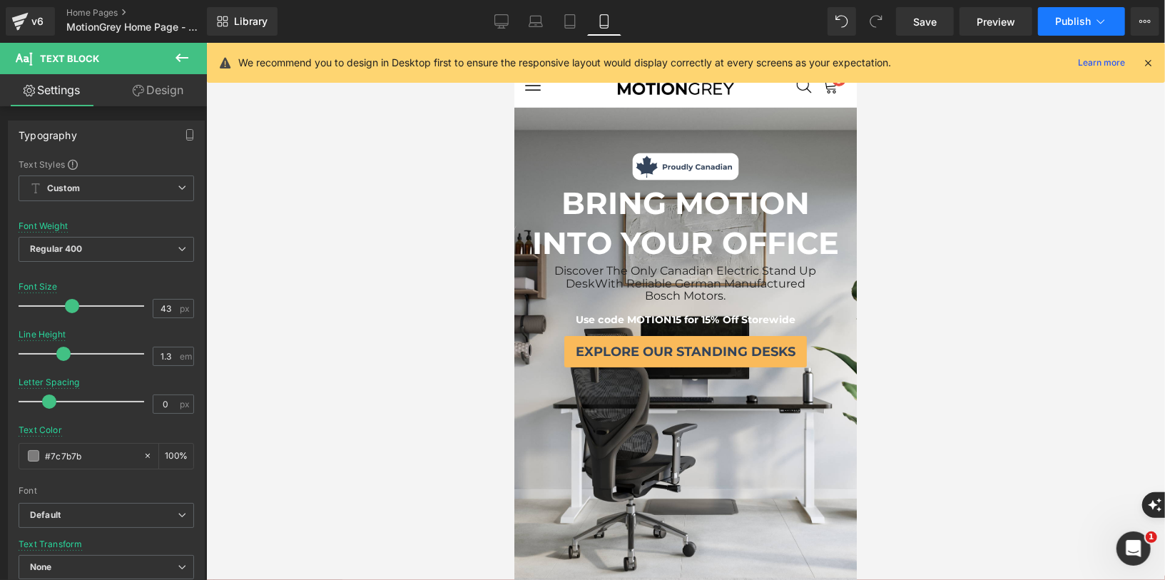
click at [1077, 19] on span "Publish" at bounding box center [1073, 21] width 36 height 11
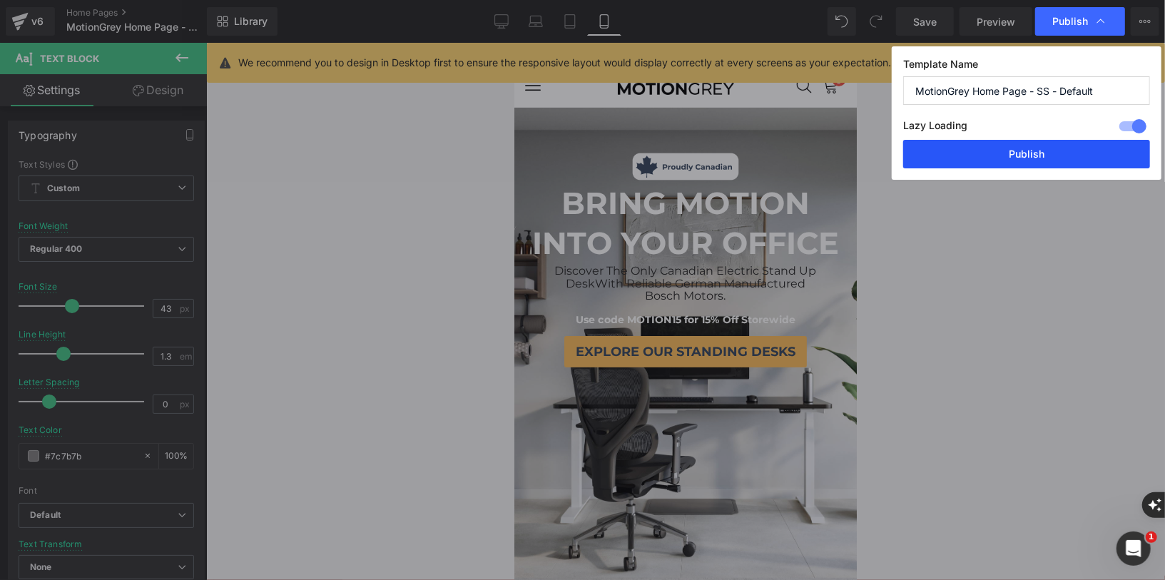
click at [1059, 152] on button "Publish" at bounding box center [1026, 154] width 247 height 29
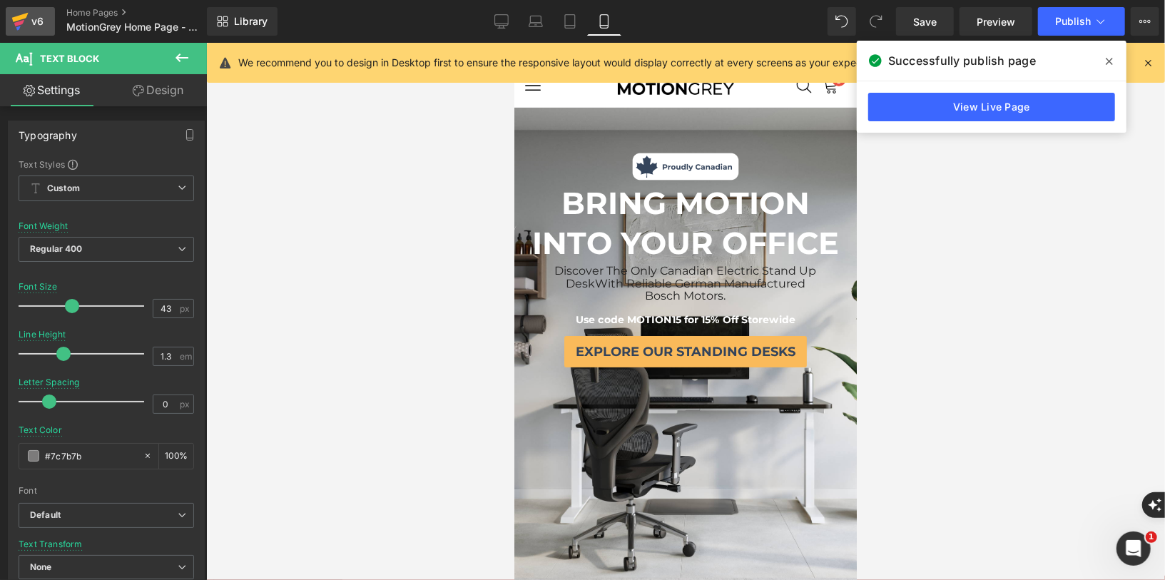
click at [24, 23] on icon at bounding box center [19, 22] width 17 height 36
